Goal: Check status

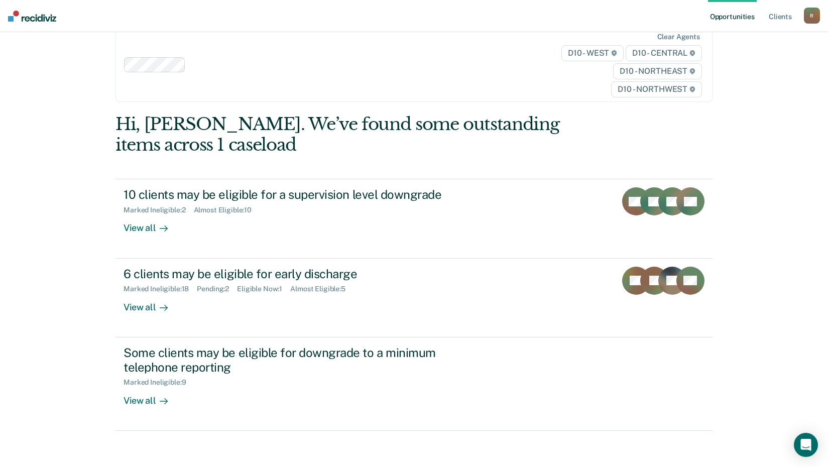
scroll to position [46, 0]
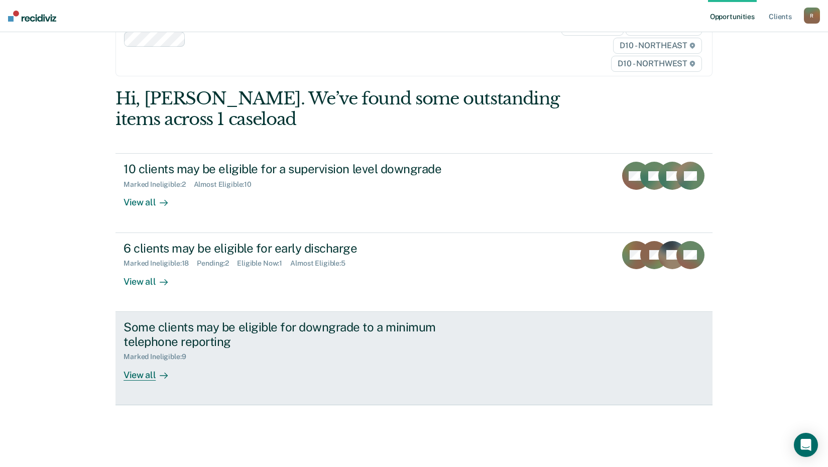
click at [137, 377] on div "View all" at bounding box center [152, 371] width 56 height 20
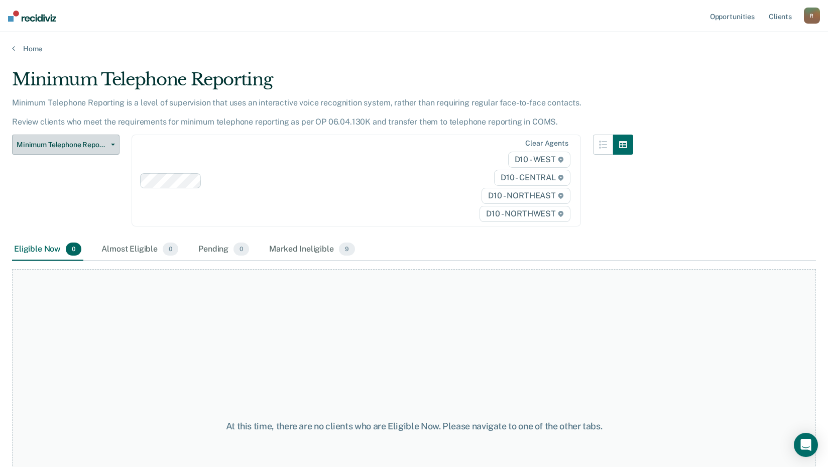
click at [43, 146] on span "Minimum Telephone Reporting" at bounding box center [62, 145] width 90 height 9
click at [25, 48] on link "Home" at bounding box center [414, 48] width 804 height 9
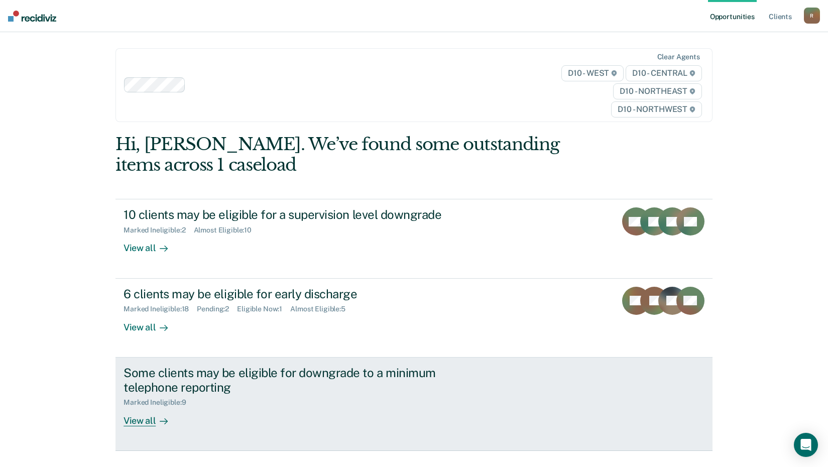
click at [154, 403] on div "Marked Ineligible : 9" at bounding box center [159, 402] width 70 height 9
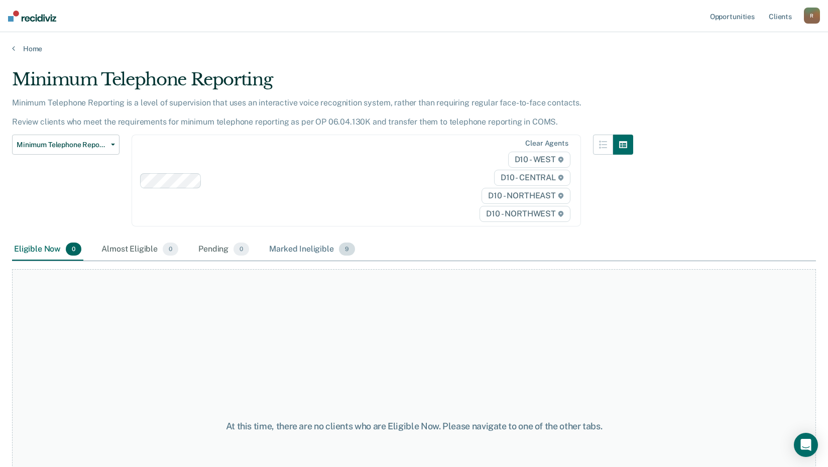
click at [319, 247] on div "Marked Ineligible 9" at bounding box center [312, 250] width 90 height 22
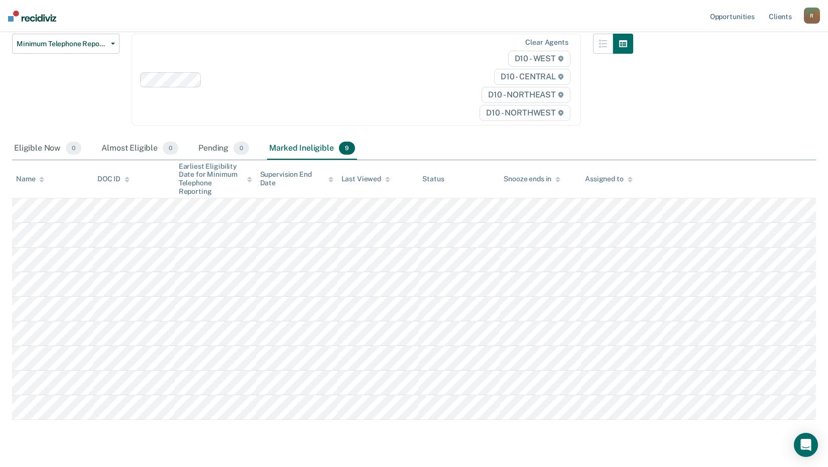
scroll to position [107, 0]
